Goal: Transaction & Acquisition: Purchase product/service

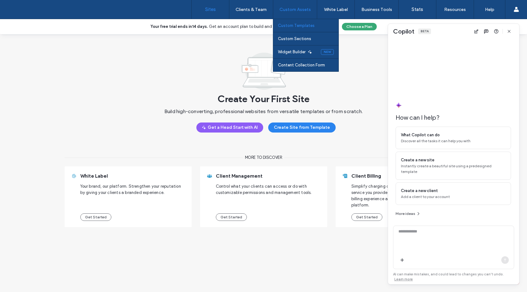
click at [286, 24] on label "Custom Templates" at bounding box center [296, 25] width 37 height 5
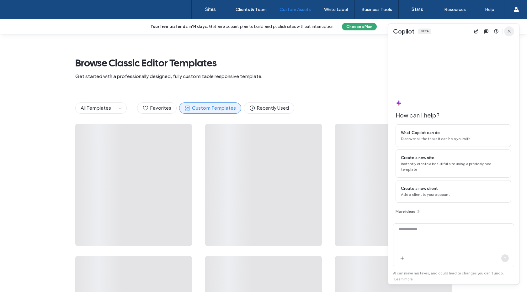
click at [506, 32] on span "button" at bounding box center [509, 31] width 10 height 10
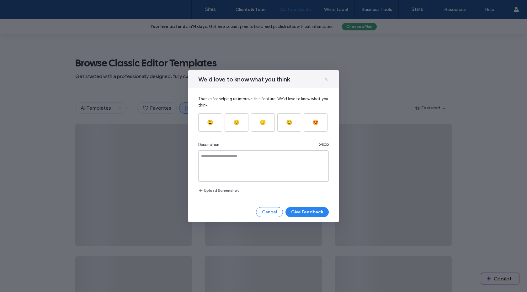
click at [327, 78] on use at bounding box center [326, 79] width 3 height 3
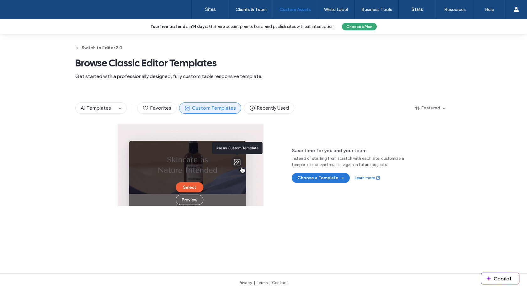
click at [304, 175] on button "Choose a Template" at bounding box center [321, 178] width 58 height 10
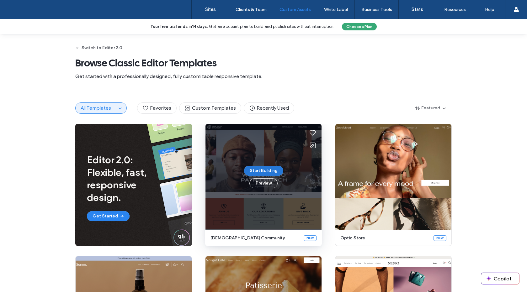
click at [266, 169] on button "Start Building" at bounding box center [263, 171] width 39 height 10
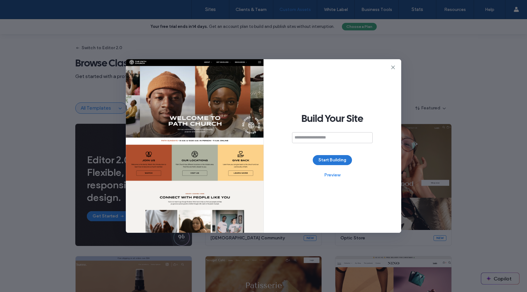
click at [321, 161] on button "Start Building" at bounding box center [332, 160] width 39 height 10
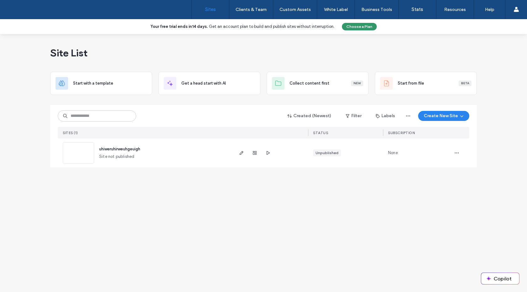
click at [371, 26] on button "Choose a Plan" at bounding box center [359, 27] width 35 height 8
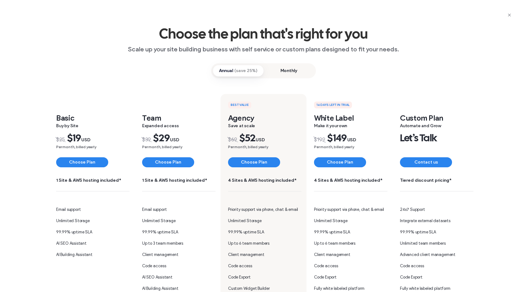
click at [279, 73] on span "Monthly" at bounding box center [288, 70] width 51 height 11
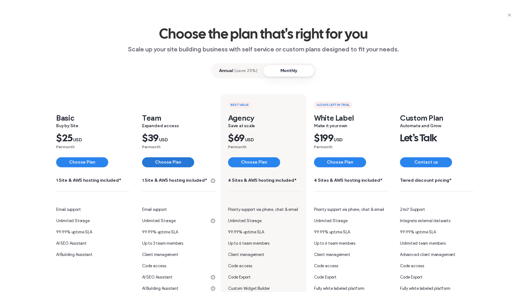
click at [161, 163] on button "Choose Plan" at bounding box center [168, 162] width 52 height 10
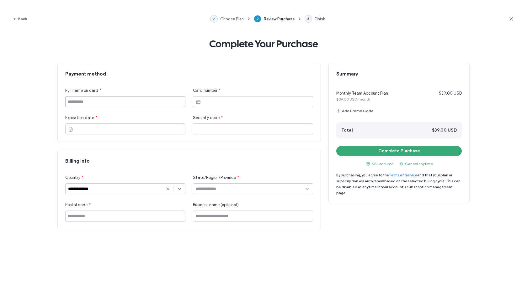
click at [163, 104] on input at bounding box center [125, 101] width 120 height 11
type input "**********"
click at [168, 191] on icon at bounding box center [167, 189] width 5 height 5
click at [161, 191] on input at bounding box center [123, 189] width 110 height 5
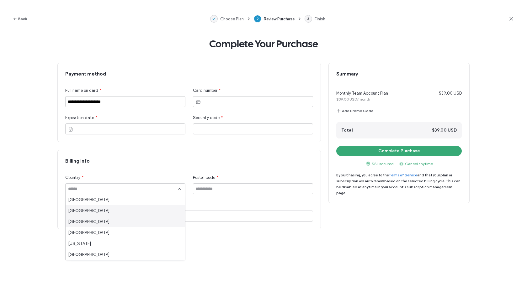
click at [133, 221] on div "Albania" at bounding box center [126, 221] width 120 height 11
type input "*******"
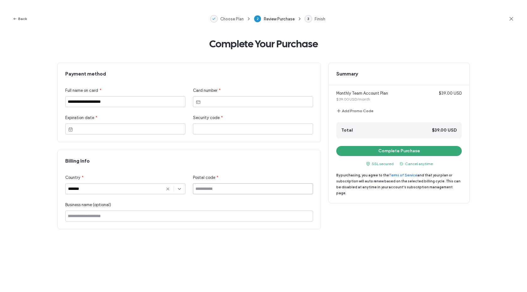
click at [209, 192] on input at bounding box center [253, 189] width 120 height 11
type input "*****"
click at [370, 213] on div "**********" at bounding box center [263, 146] width 412 height 167
click at [401, 145] on div "Monthly Team Account Plan $39.00 USD $39.00 USD/month Add Promo Code Total $39.…" at bounding box center [399, 140] width 141 height 110
click at [400, 148] on button "Complete Purchase" at bounding box center [398, 151] width 125 height 10
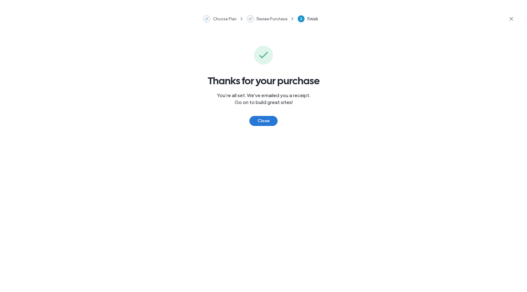
click at [255, 123] on button "Close" at bounding box center [263, 121] width 28 height 10
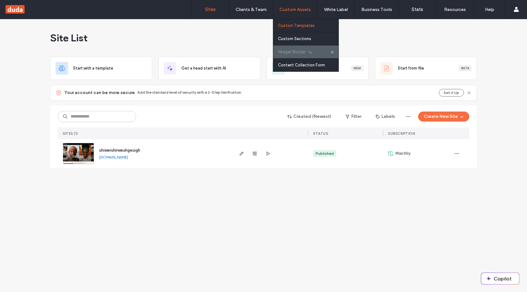
click at [299, 25] on label "Custom Templates" at bounding box center [296, 25] width 37 height 5
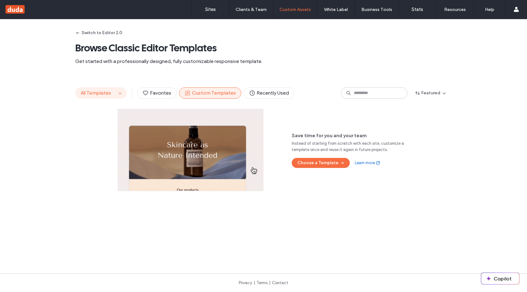
click at [101, 98] on button "All Templates" at bounding box center [96, 93] width 41 height 11
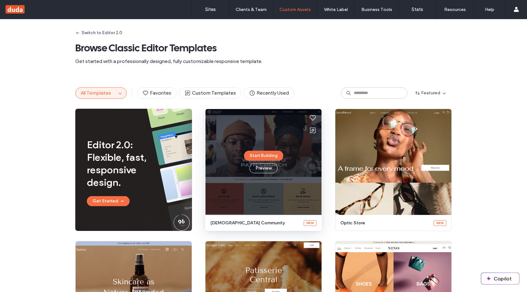
click at [310, 130] on use at bounding box center [313, 131] width 6 height 6
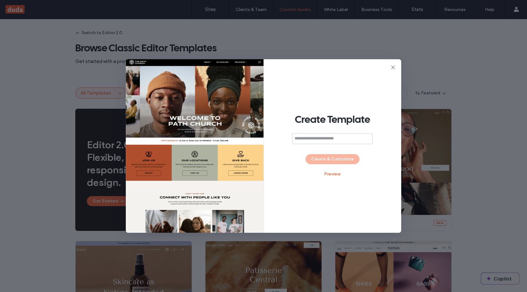
click at [318, 139] on input at bounding box center [332, 138] width 81 height 11
type input "********"
click at [329, 158] on button "Create & Customize" at bounding box center [333, 159] width 54 height 10
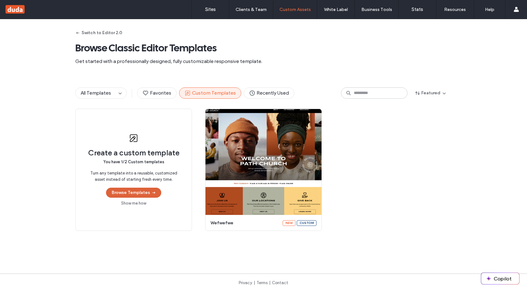
click at [130, 193] on button "Browse Templates" at bounding box center [133, 193] width 55 height 10
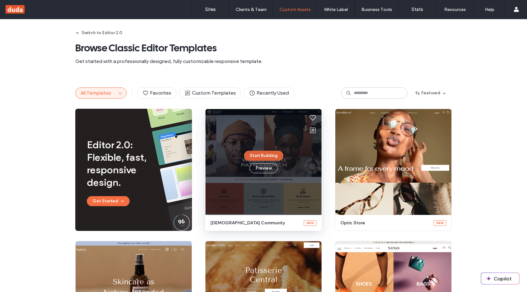
click at [265, 154] on button "Start Building" at bounding box center [263, 156] width 39 height 10
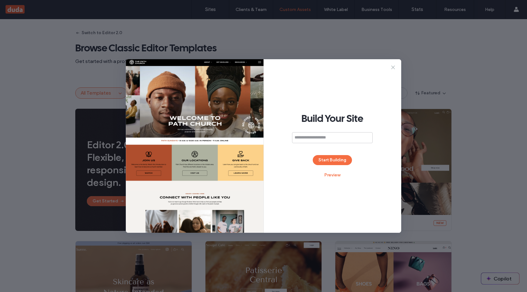
click at [392, 68] on use at bounding box center [392, 67] width 3 height 3
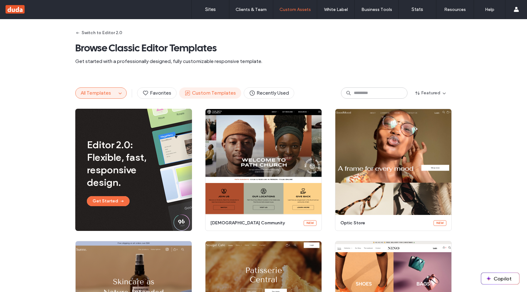
click at [221, 96] on span "Custom Templates" at bounding box center [209, 93] width 51 height 7
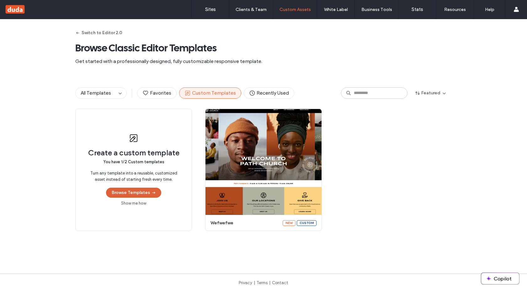
click at [136, 193] on button "Browse Templates" at bounding box center [133, 193] width 55 height 10
